Goal: Find specific page/section: Find specific page/section

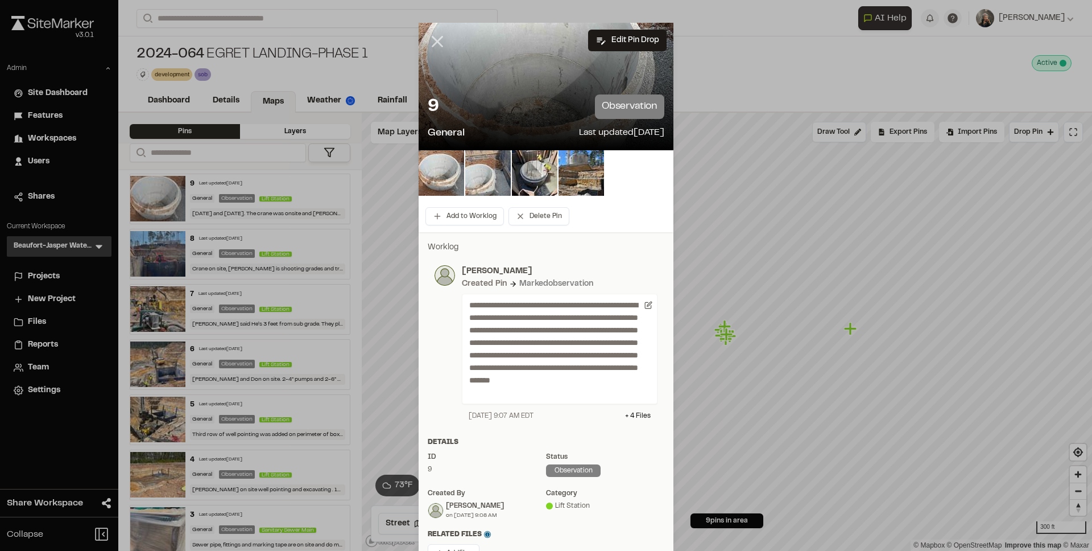
click at [435, 42] on icon at bounding box center [437, 41] width 19 height 19
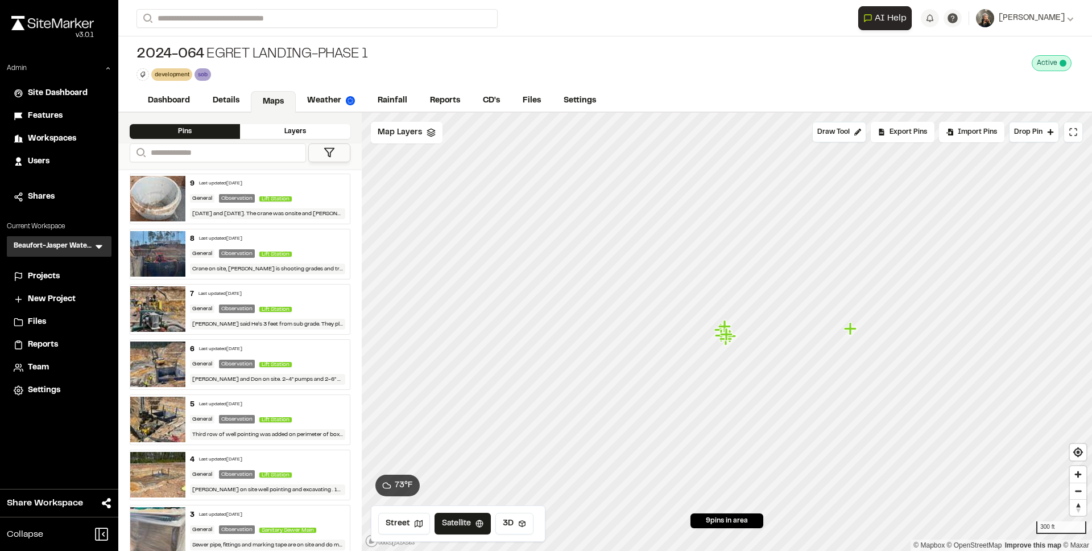
click at [94, 241] on icon at bounding box center [98, 246] width 11 height 11
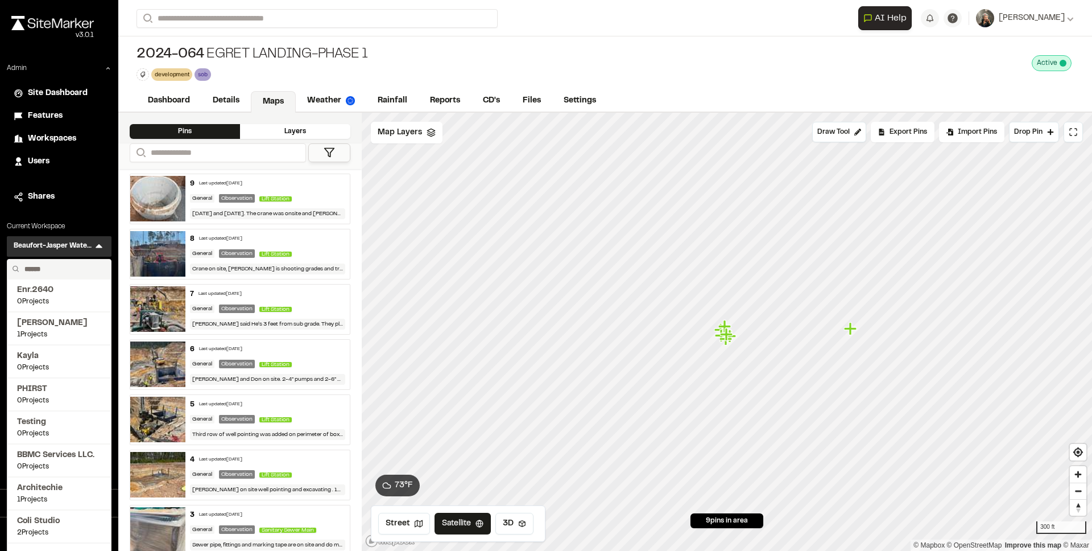
click at [60, 269] on input "text" at bounding box center [63, 268] width 86 height 19
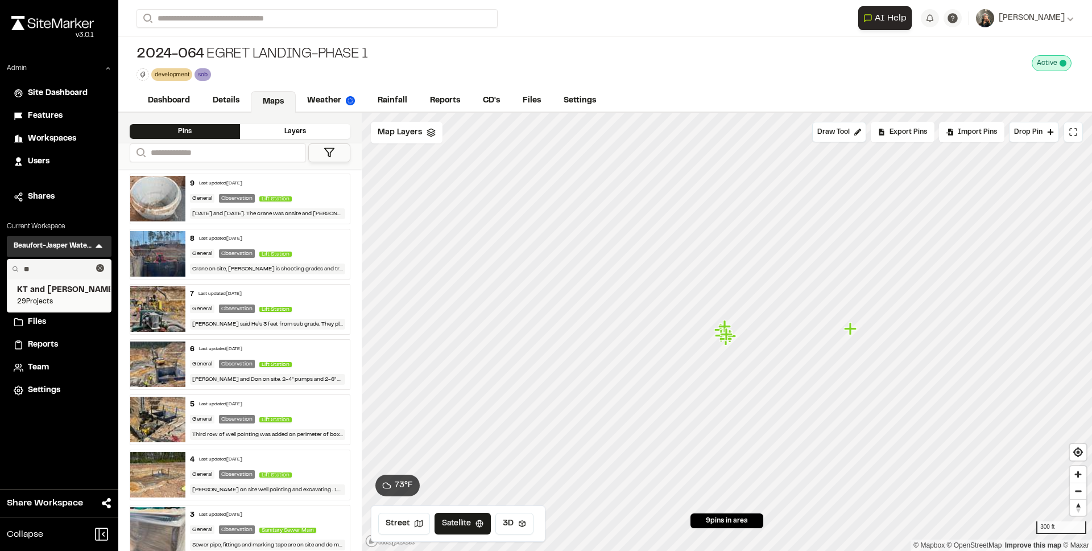
type input "**"
click at [61, 288] on span "KT and Tom" at bounding box center [59, 290] width 84 height 13
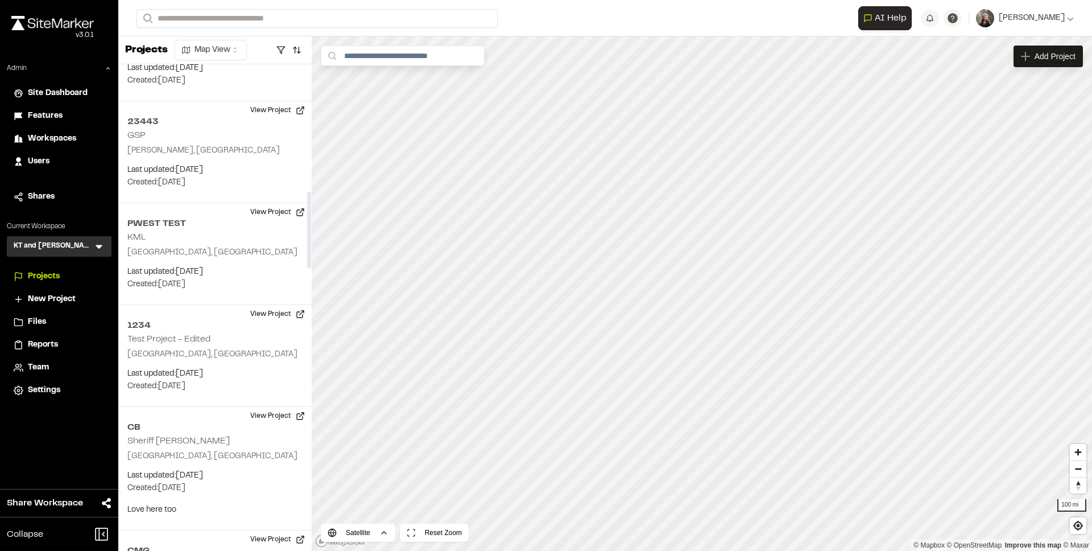
scroll to position [1212, 0]
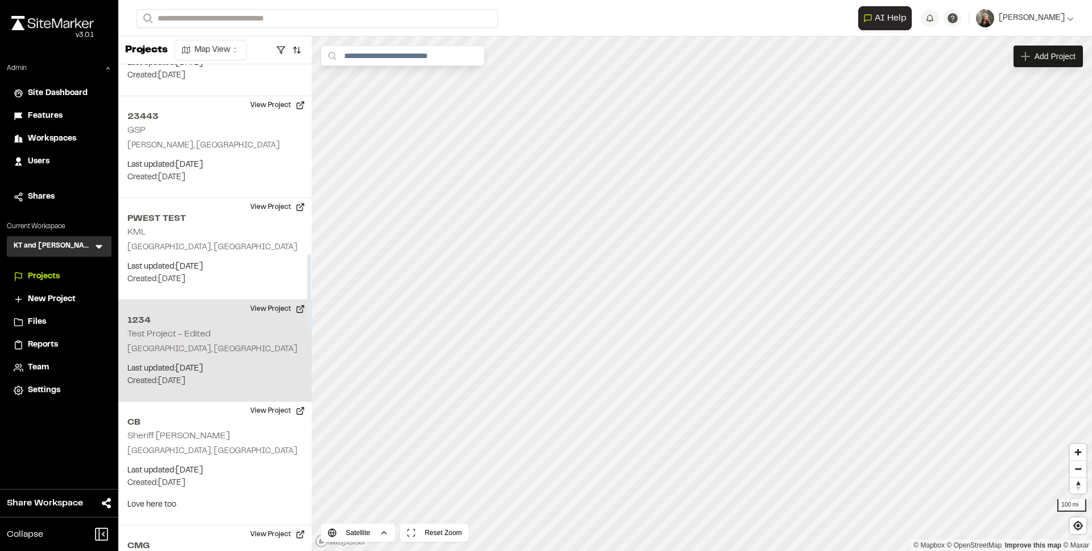
click at [210, 338] on div "1234 Test Project - Edited Greenville, SC Last updated: Feb 26, 2025 Budget: $ …" at bounding box center [214, 351] width 193 height 102
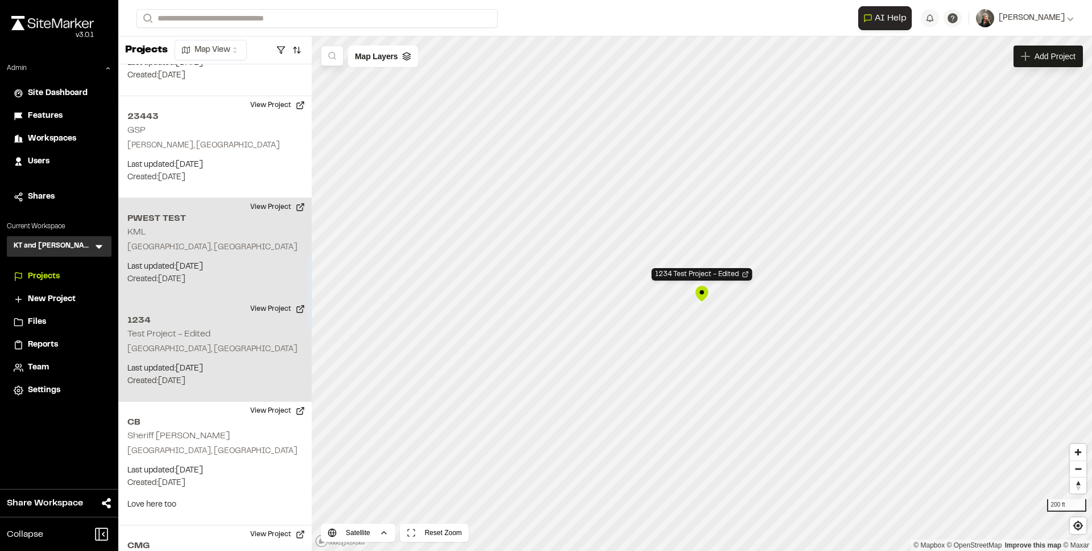
click at [227, 234] on div "PWEST TEST KML Frisco, TX Last updated: Feb 26, 2025 Budget: $ Created: Feb 18,…" at bounding box center [214, 249] width 193 height 102
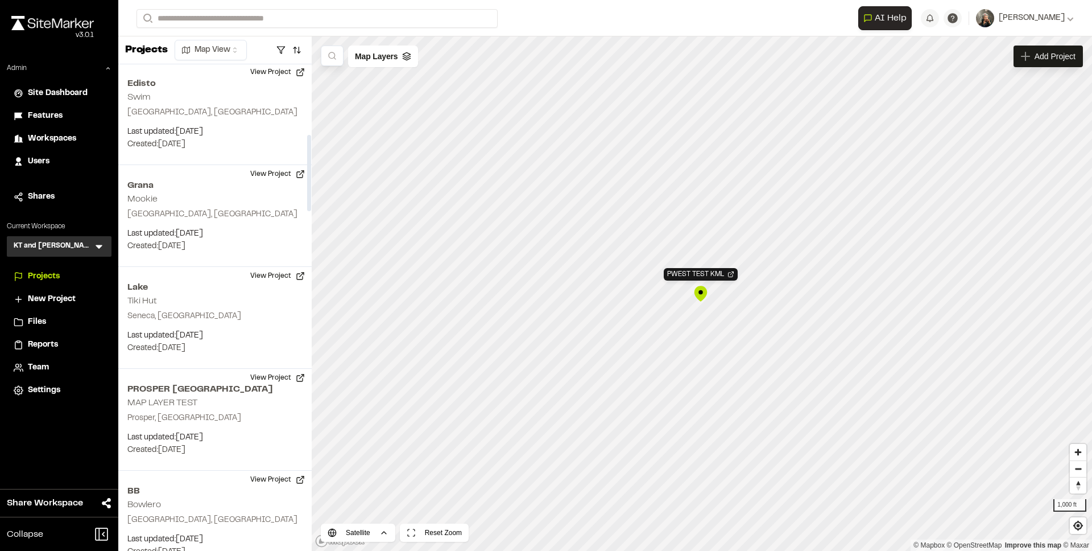
scroll to position [0, 0]
click at [377, 50] on span "Map Layers" at bounding box center [376, 56] width 43 height 13
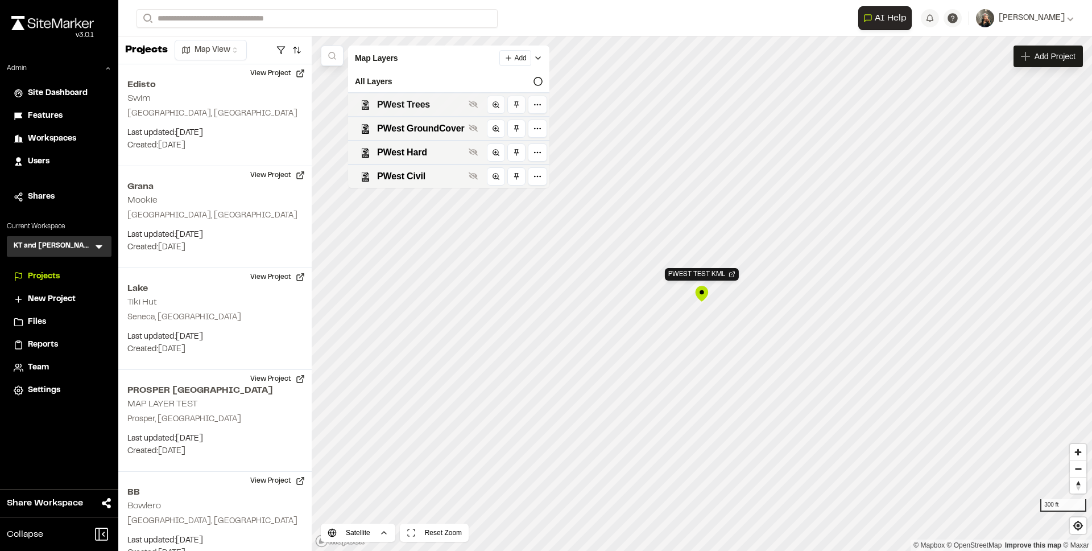
click at [399, 98] on span "PWest Trees" at bounding box center [420, 105] width 87 height 14
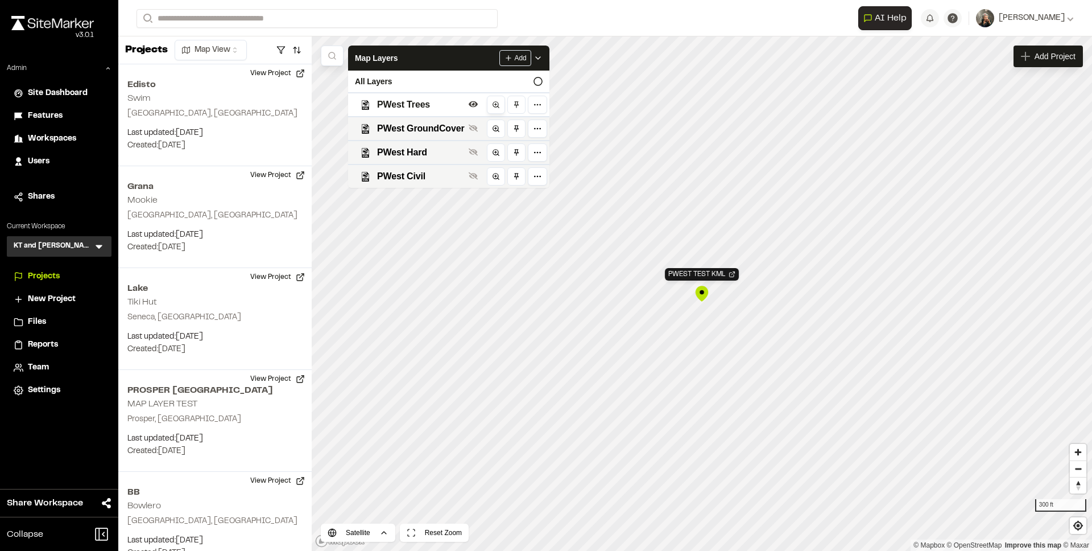
click at [493, 105] on icon at bounding box center [496, 105] width 8 height 8
click at [421, 127] on span "PWest GroundCover" at bounding box center [420, 129] width 87 height 14
click at [490, 129] on link at bounding box center [496, 128] width 18 height 18
click at [422, 105] on span "PWest Trees" at bounding box center [420, 105] width 87 height 14
click at [423, 108] on span "PWest Trees" at bounding box center [420, 105] width 87 height 14
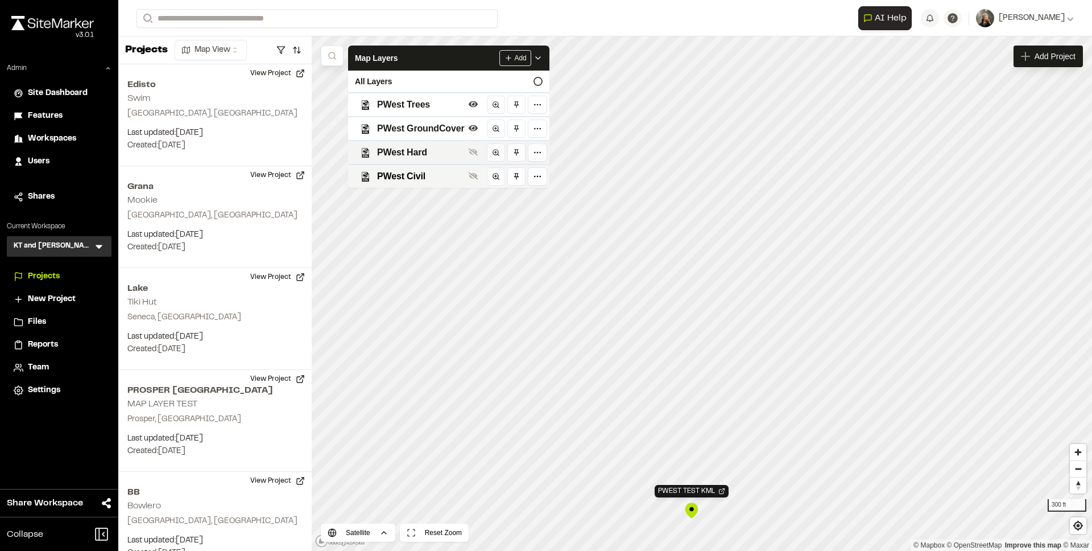
click at [414, 149] on span "PWest Hard" at bounding box center [420, 153] width 87 height 14
click at [420, 176] on span "PWest Civil" at bounding box center [420, 177] width 87 height 14
click at [494, 177] on icon at bounding box center [496, 176] width 8 height 8
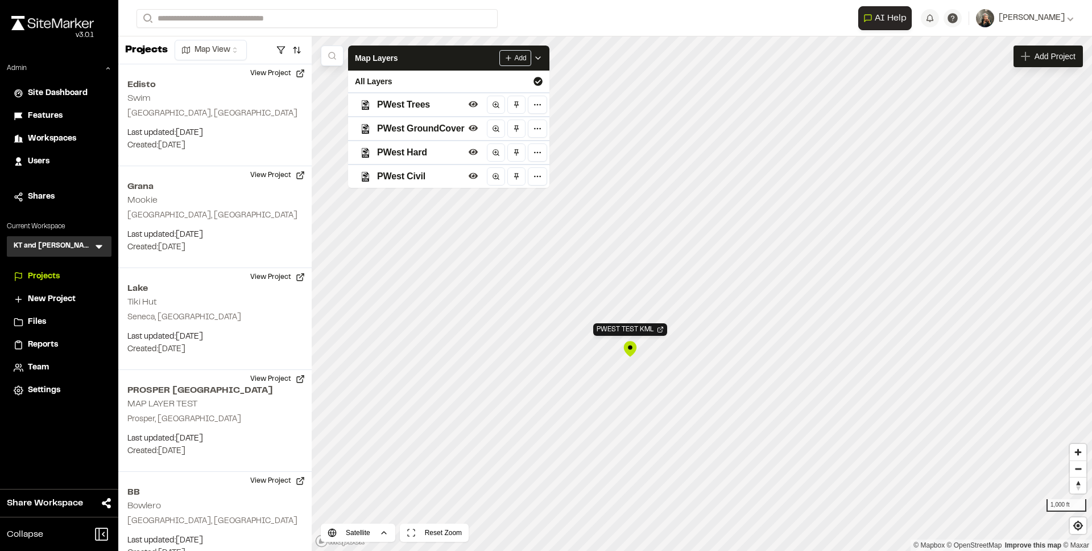
click at [445, 153] on span "PWest Hard" at bounding box center [420, 153] width 87 height 14
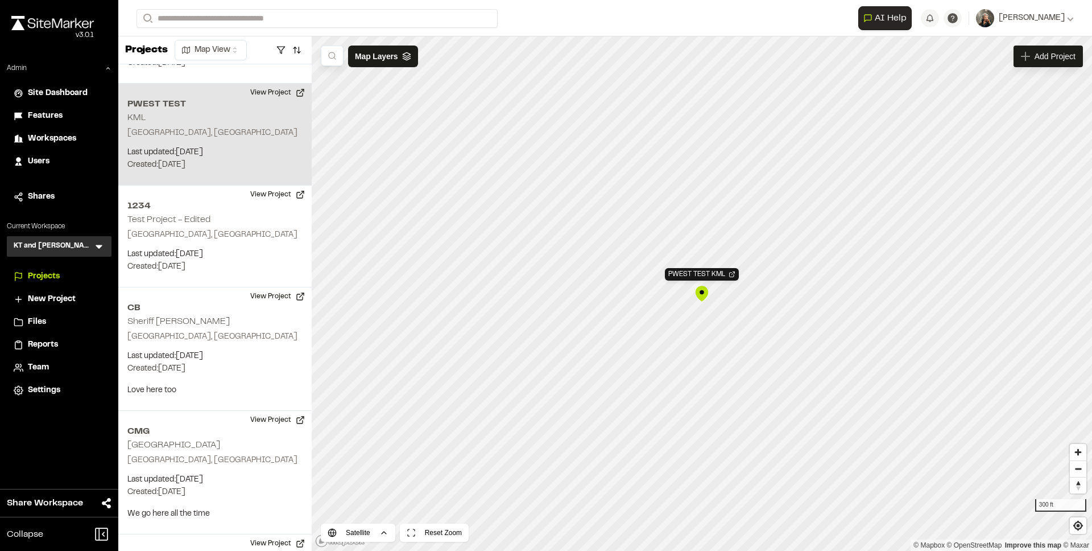
scroll to position [1345, 0]
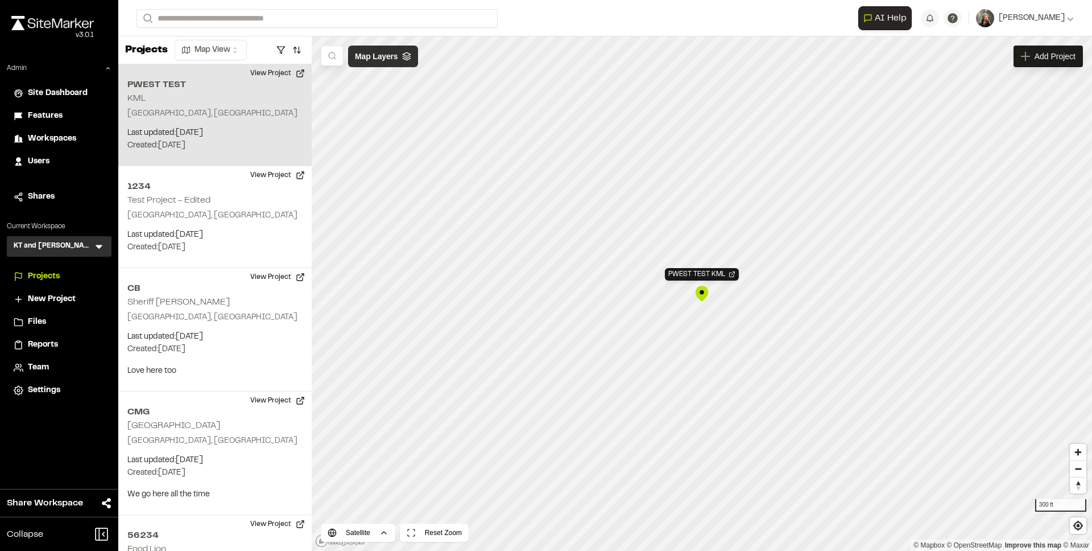
click at [394, 59] on span "Map Layers" at bounding box center [376, 56] width 43 height 13
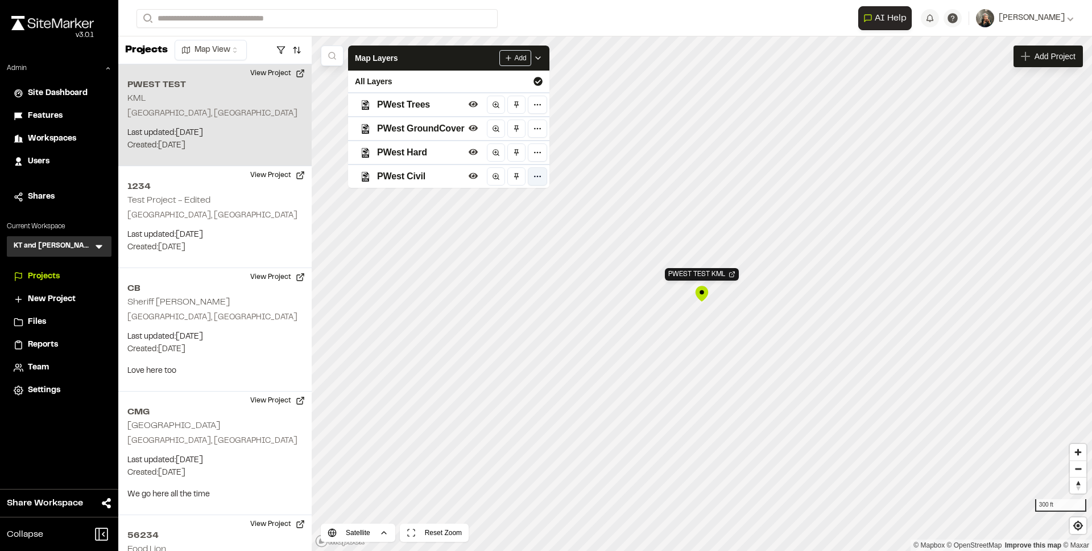
click at [536, 171] on html "Close sidebar v 3.0.1 Admin Site Dashboard Features Workspaces Users Shares Cur…" at bounding box center [546, 275] width 1092 height 551
click at [538, 166] on html "Close sidebar v 3.0.1 Admin Site Dashboard Features Workspaces Users Shares Cur…" at bounding box center [546, 275] width 1092 height 551
click at [536, 172] on html "Close sidebar v 3.0.1 Admin Site Dashboard Features Workspaces Users Shares Cur…" at bounding box center [546, 275] width 1092 height 551
click at [533, 176] on html "Close sidebar v 3.0.1 Admin Site Dashboard Features Workspaces Users Shares Cur…" at bounding box center [546, 275] width 1092 height 551
click at [538, 155] on html "Close sidebar v 3.0.1 Admin Site Dashboard Features Workspaces Users Shares Cur…" at bounding box center [546, 275] width 1092 height 551
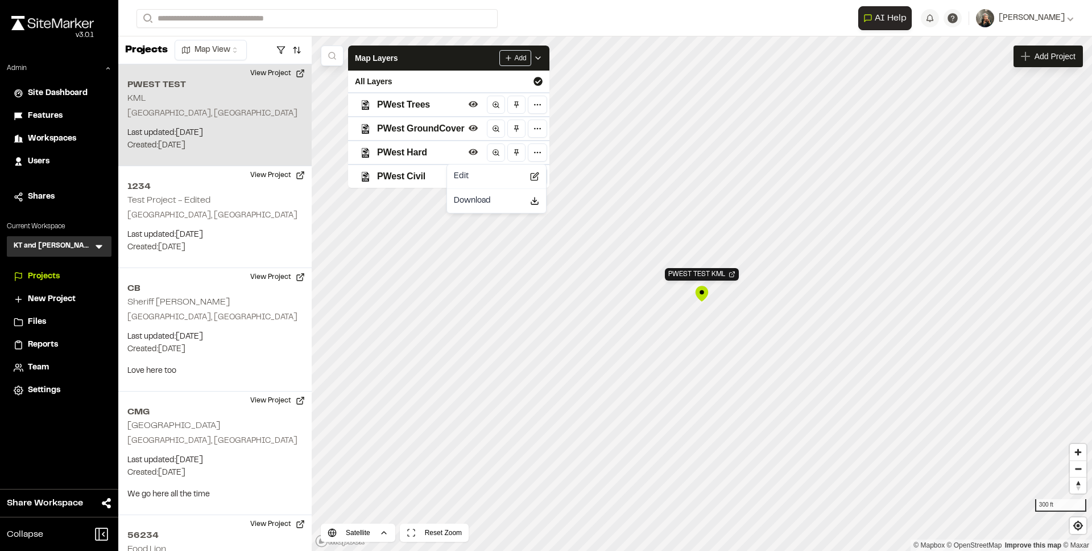
click at [534, 154] on html "Close sidebar v 3.0.1 Admin Site Dashboard Features Workspaces Users Shares Cur…" at bounding box center [546, 275] width 1092 height 551
click at [536, 129] on html "Close sidebar v 3.0.1 Admin Site Dashboard Features Workspaces Users Shares Cur…" at bounding box center [546, 275] width 1092 height 551
click at [532, 130] on html "Close sidebar v 3.0.1 Admin Site Dashboard Features Workspaces Users Shares Cur…" at bounding box center [546, 275] width 1092 height 551
click at [535, 98] on html "Close sidebar v 3.0.1 Admin Site Dashboard Features Workspaces Users Shares Cur…" at bounding box center [546, 275] width 1092 height 551
click at [532, 106] on html "Close sidebar v 3.0.1 Admin Site Dashboard Features Workspaces Users Shares Cur…" at bounding box center [546, 275] width 1092 height 551
